Goal: Task Accomplishment & Management: Manage account settings

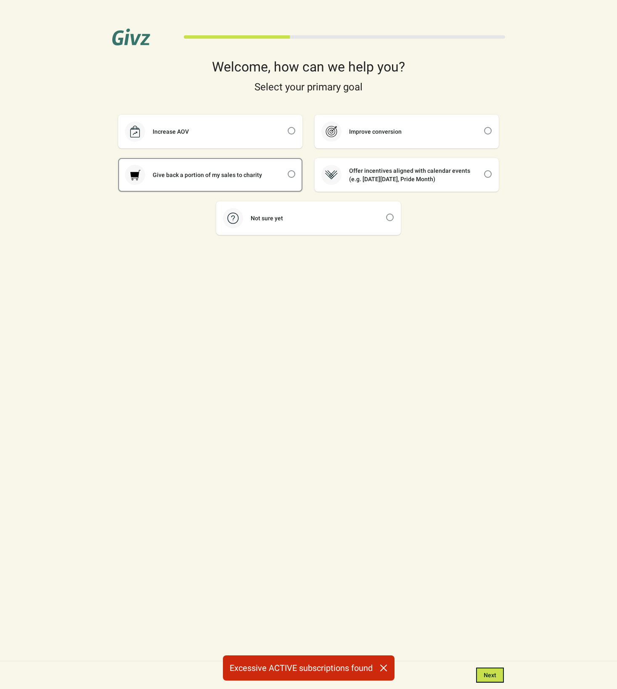
click at [225, 162] on div "Give back a portion of my sales to charity" at bounding box center [210, 175] width 183 height 32
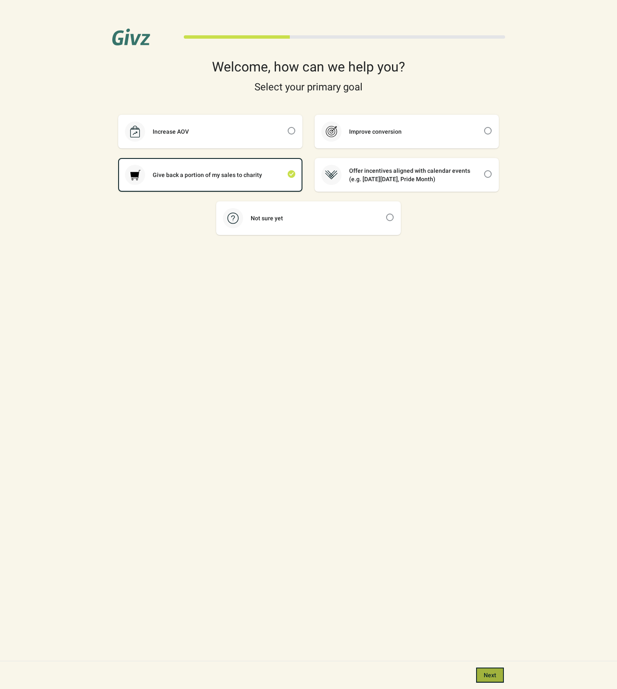
click at [483, 678] on span "Next" at bounding box center [489, 675] width 13 height 7
click at [482, 672] on button "Next" at bounding box center [490, 674] width 28 height 15
click at [287, 216] on div "Not sure yet" at bounding box center [266, 218] width 47 height 8
checkbox input "false"
checkbox input "true"
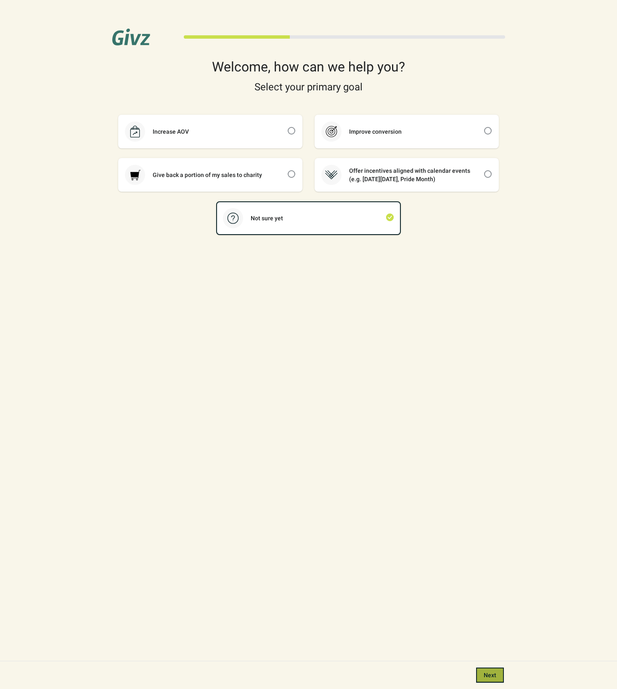
click at [495, 671] on button "Next" at bounding box center [490, 674] width 28 height 15
drag, startPoint x: 342, startPoint y: 672, endPoint x: 303, endPoint y: 670, distance: 39.1
click at [303, 670] on div "Excessive subscriptions found" at bounding box center [308, 667] width 141 height 25
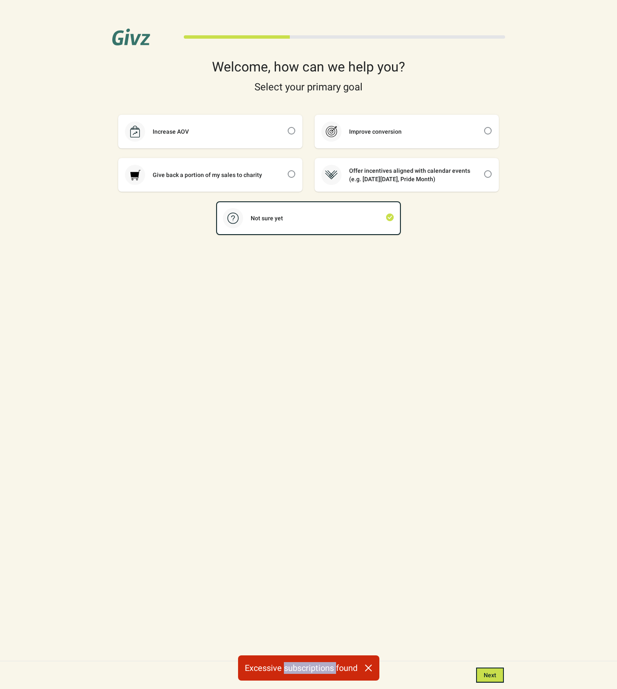
click at [303, 670] on div "Excessive subscriptions found" at bounding box center [308, 667] width 141 height 25
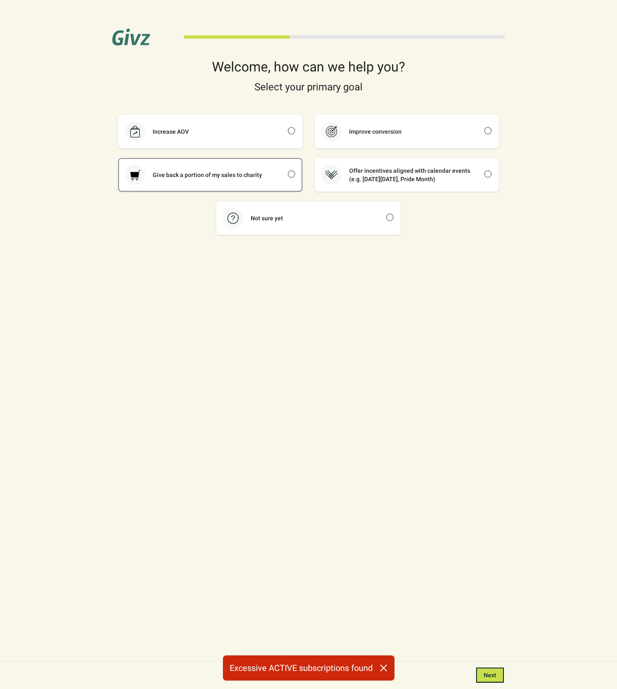
click at [206, 179] on div "Give back a portion of my sales to charity" at bounding box center [207, 175] width 124 height 8
checkbox input "true"
click at [490, 674] on span "Next" at bounding box center [489, 675] width 13 height 7
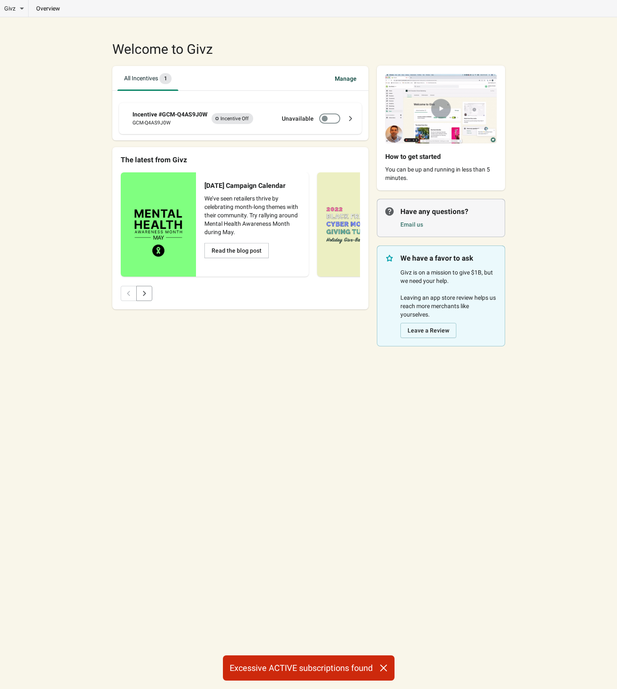
click at [171, 113] on div "Incentive #GCM-Q4AS9J0W" at bounding box center [169, 114] width 75 height 8
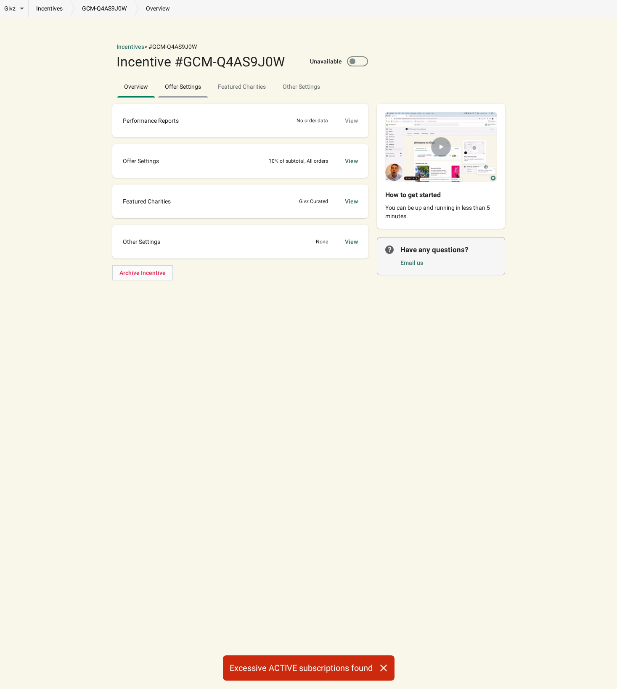
click at [166, 90] on span "Offer Settings" at bounding box center [183, 86] width 50 height 15
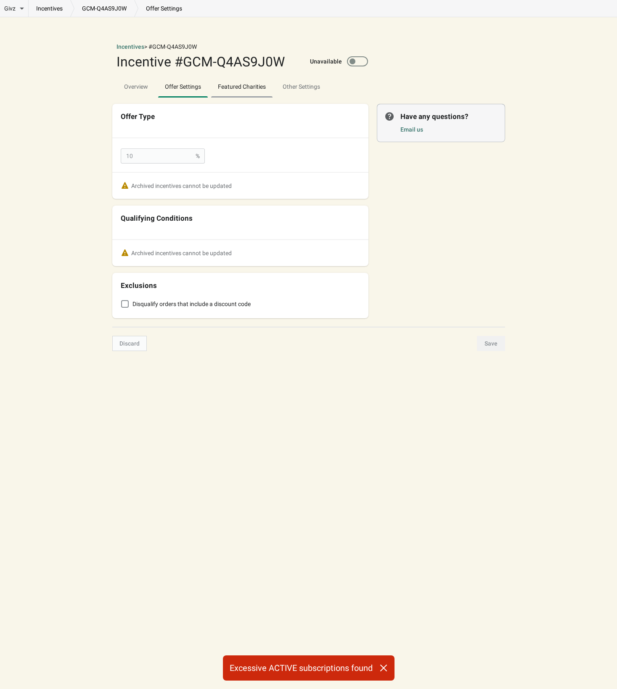
click at [229, 90] on span "Featured Charities" at bounding box center [241, 86] width 61 height 15
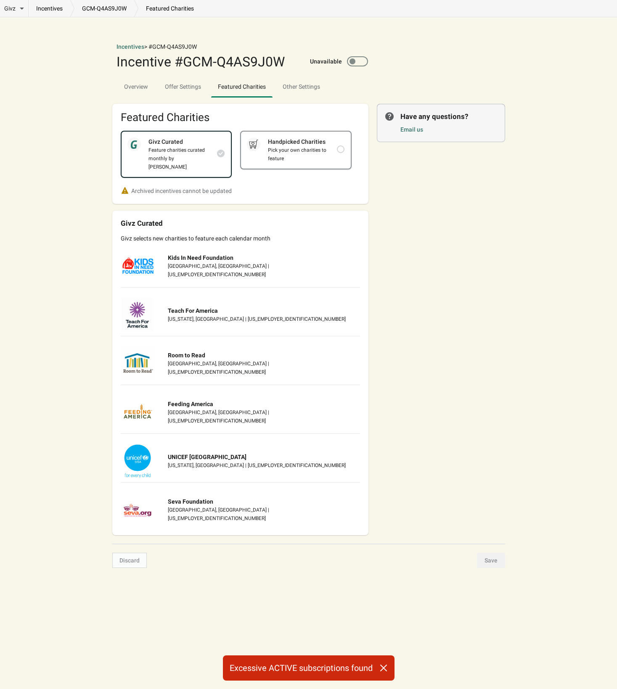
click at [261, 158] on div "Pick your own charities to feature" at bounding box center [298, 154] width 76 height 17
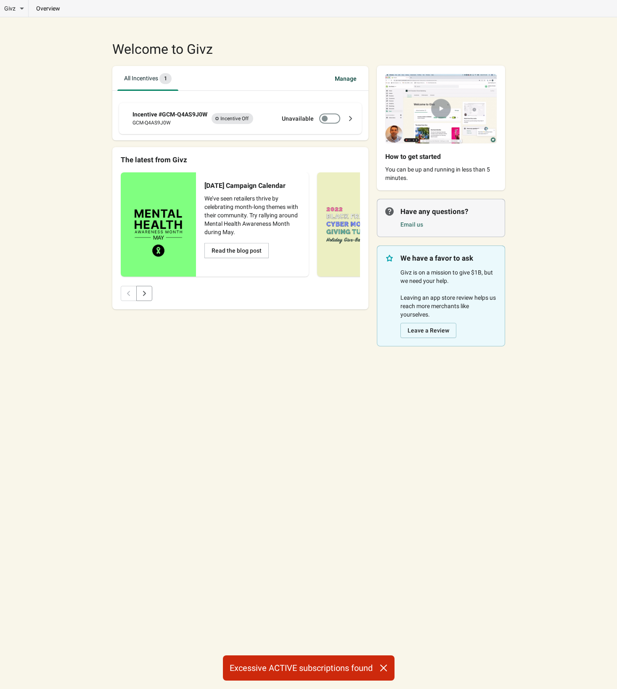
drag, startPoint x: 375, startPoint y: 670, endPoint x: 337, endPoint y: 663, distance: 38.1
click at [338, 663] on div "Excessive ACTIVE subscriptions found" at bounding box center [308, 667] width 171 height 25
drag, startPoint x: 309, startPoint y: 671, endPoint x: 256, endPoint y: 663, distance: 54.0
click at [256, 663] on div "Excessive ACTIVE subscriptions found" at bounding box center [308, 667] width 171 height 25
click at [238, 668] on div "Excessive ACTIVE subscriptions found" at bounding box center [308, 667] width 171 height 25
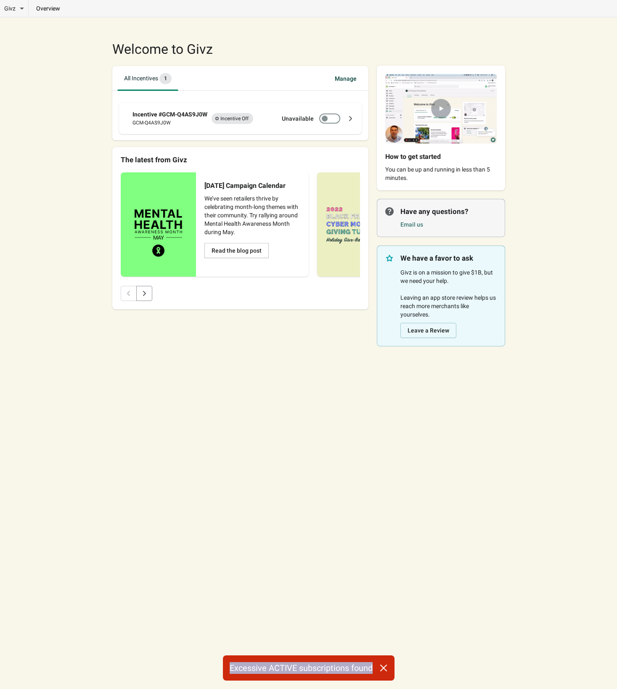
drag, startPoint x: 230, startPoint y: 669, endPoint x: 372, endPoint y: 668, distance: 141.6
click at [372, 668] on div "Excessive ACTIVE subscriptions found" at bounding box center [308, 667] width 171 height 25
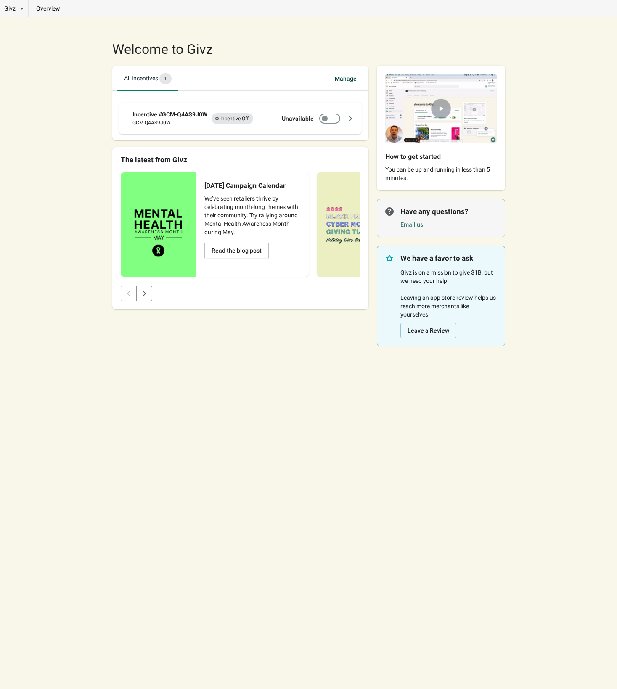
copy div "Excessive ACTIVE subscriptions found"
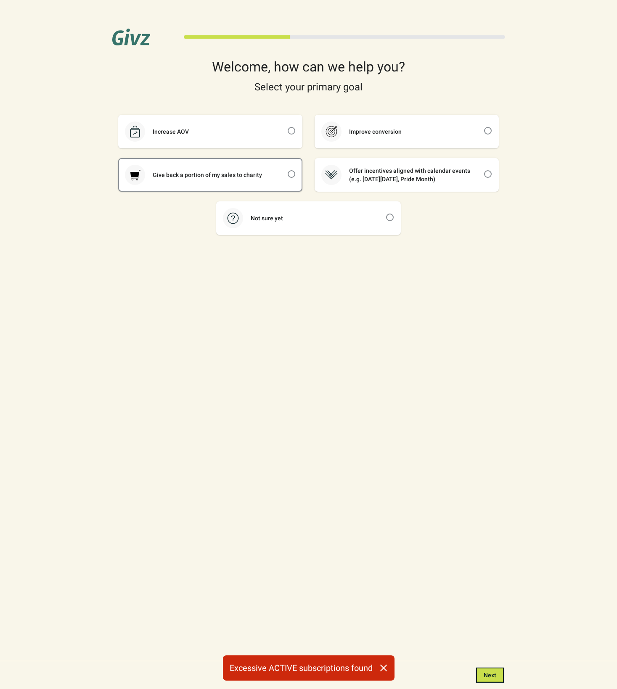
click at [245, 171] on div "Give back a portion of my sales to charity" at bounding box center [207, 175] width 124 height 8
checkbox input "true"
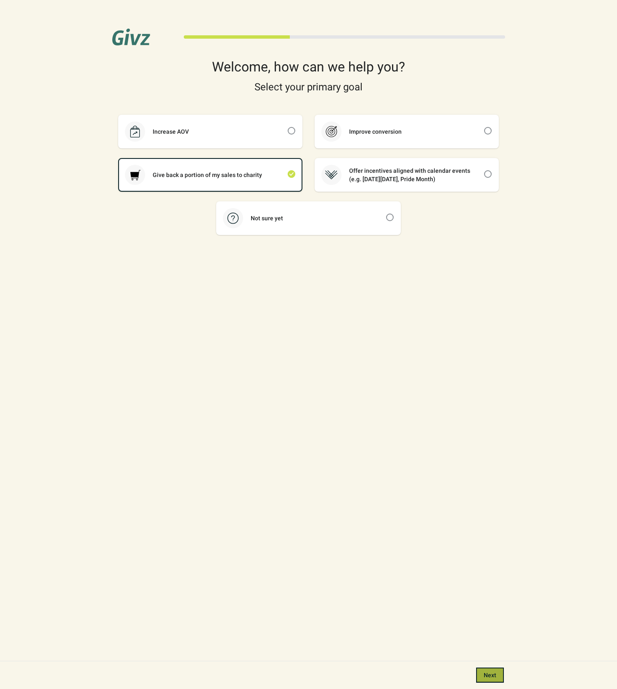
click at [491, 674] on span "Next" at bounding box center [489, 675] width 13 height 7
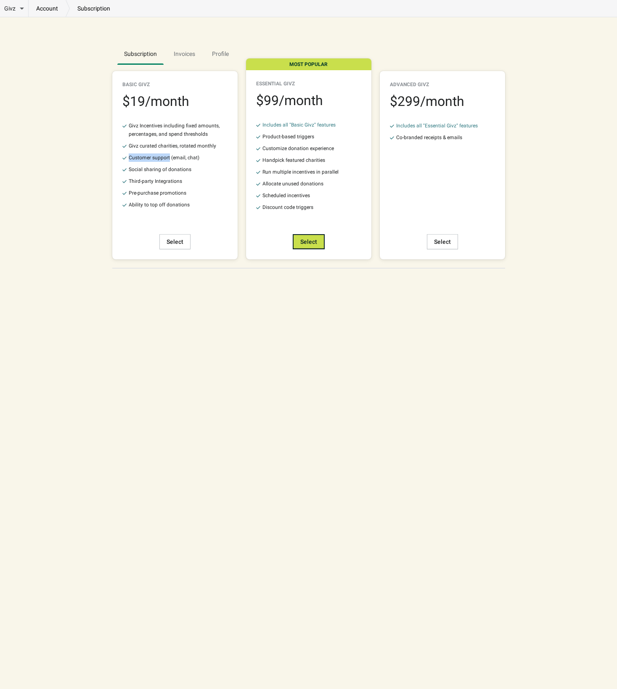
drag, startPoint x: 129, startPoint y: 156, endPoint x: 169, endPoint y: 156, distance: 39.9
click at [169, 156] on div "Customer support (email, chat)" at bounding box center [164, 157] width 71 height 8
drag, startPoint x: 158, startPoint y: 168, endPoint x: 172, endPoint y: 170, distance: 14.4
click at [172, 170] on div "Social sharing of donations" at bounding box center [160, 169] width 63 height 8
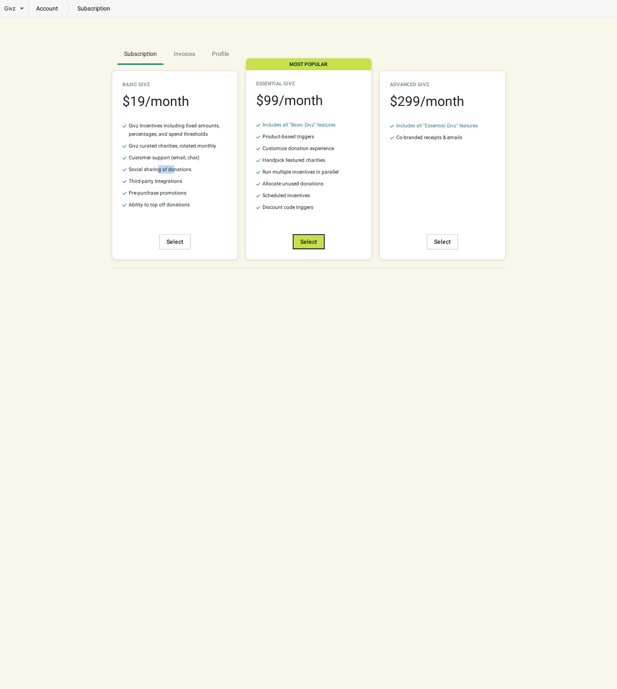
click at [172, 170] on div "Social sharing of donations" at bounding box center [160, 169] width 63 height 8
click at [161, 178] on div "Third-party Integrations" at bounding box center [155, 181] width 53 height 8
click at [151, 196] on div "Pre-purchase promotions" at bounding box center [158, 193] width 58 height 8
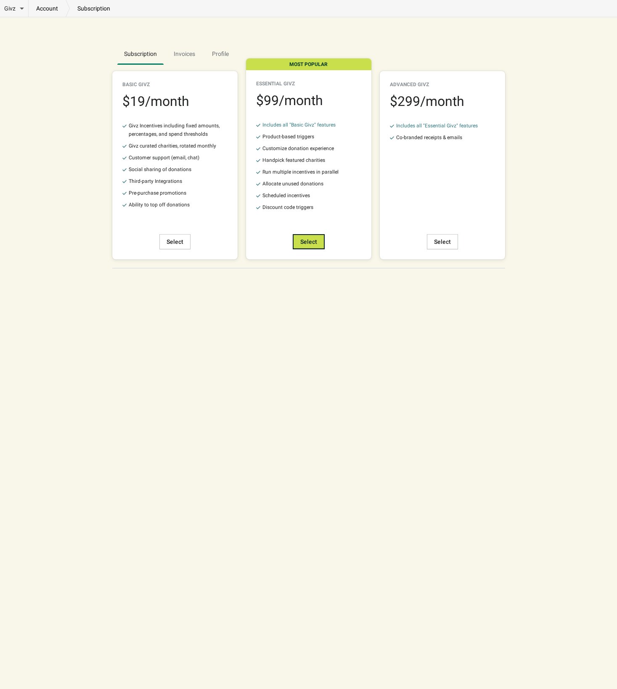
click at [148, 206] on div "Ability to top off donations" at bounding box center [159, 204] width 61 height 8
click at [187, 54] on span "Invoices" at bounding box center [184, 53] width 35 height 15
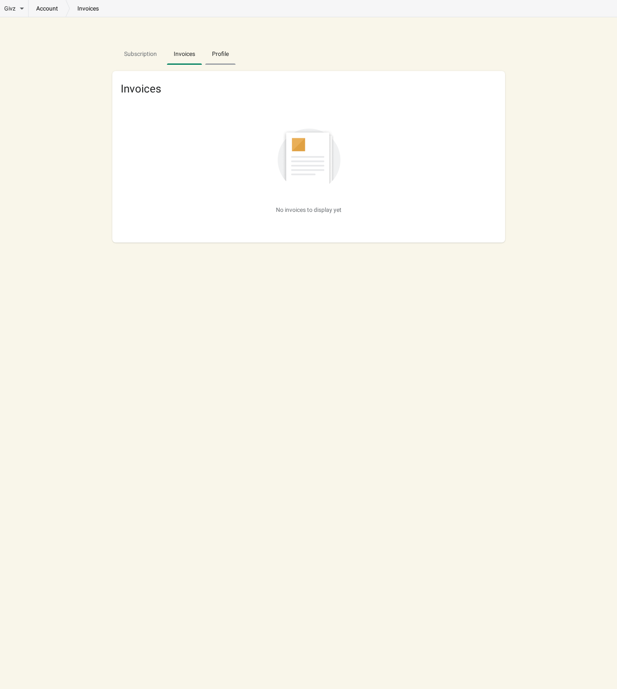
click at [220, 56] on span "Profile" at bounding box center [220, 53] width 30 height 15
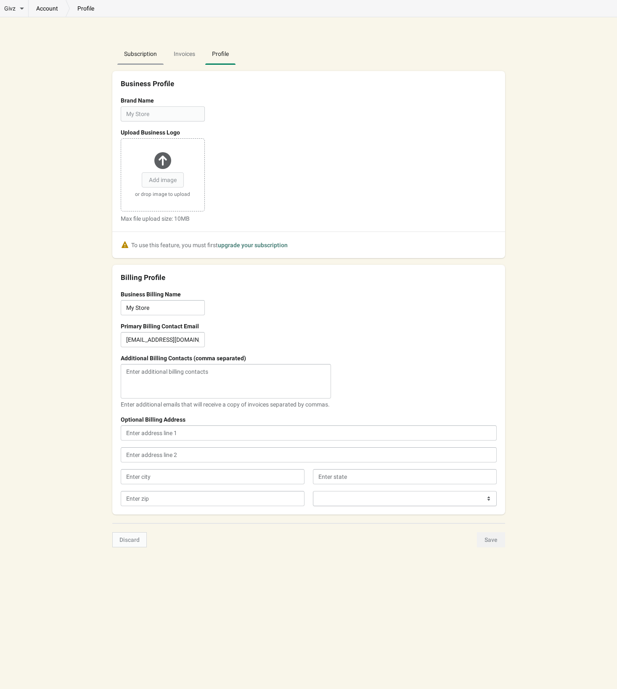
click at [136, 56] on span "Subscription" at bounding box center [140, 53] width 46 height 15
